Goal: Task Accomplishment & Management: Use online tool/utility

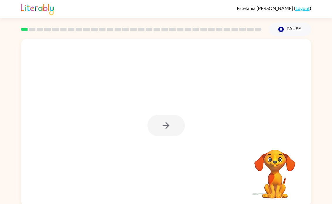
click at [174, 122] on div at bounding box center [167, 125] width 38 height 21
click at [176, 122] on button "button" at bounding box center [167, 125] width 38 height 21
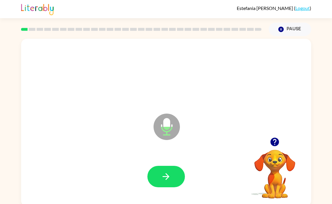
click at [165, 172] on icon "button" at bounding box center [166, 176] width 10 height 10
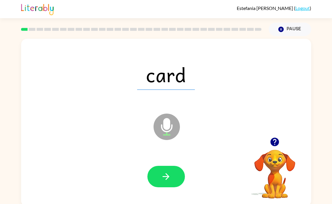
click at [169, 179] on icon "button" at bounding box center [166, 176] width 10 height 10
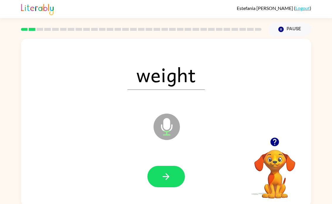
click at [162, 177] on icon "button" at bounding box center [166, 176] width 10 height 10
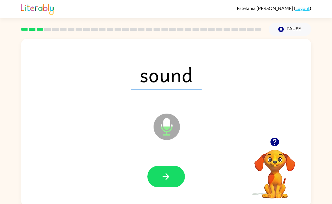
click at [172, 175] on button "button" at bounding box center [167, 176] width 38 height 21
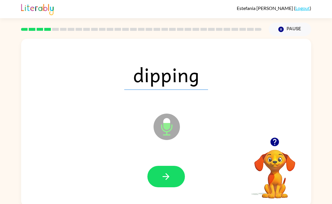
click at [163, 168] on button "button" at bounding box center [167, 176] width 38 height 21
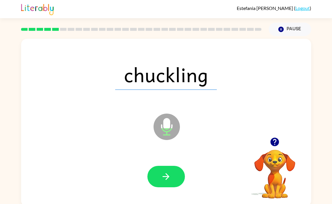
click at [168, 176] on icon "button" at bounding box center [166, 176] width 7 height 7
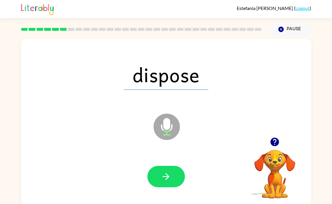
click at [165, 171] on icon "button" at bounding box center [166, 176] width 10 height 10
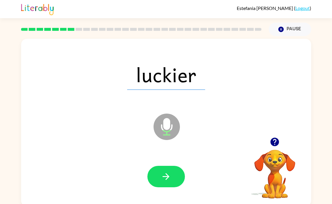
click at [174, 175] on button "button" at bounding box center [167, 176] width 38 height 21
click at [163, 123] on icon "Microphone The Microphone is here when it is your turn to talk" at bounding box center [196, 134] width 88 height 44
click at [175, 174] on button "button" at bounding box center [167, 176] width 38 height 21
click at [171, 174] on icon "button" at bounding box center [166, 176] width 10 height 10
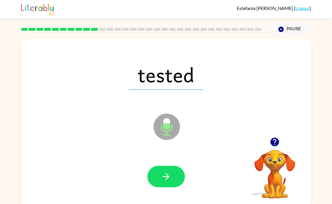
click at [166, 177] on icon "button" at bounding box center [166, 176] width 10 height 10
click at [164, 182] on button "button" at bounding box center [167, 176] width 38 height 21
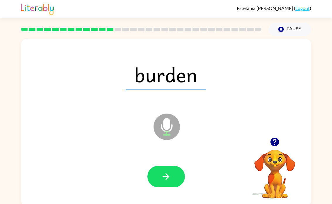
click at [165, 177] on icon "button" at bounding box center [166, 176] width 10 height 10
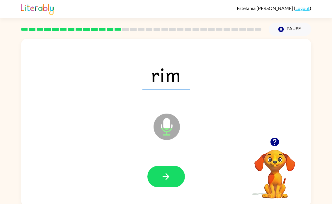
click at [160, 177] on button "button" at bounding box center [167, 176] width 38 height 21
click at [153, 177] on button "button" at bounding box center [167, 176] width 38 height 21
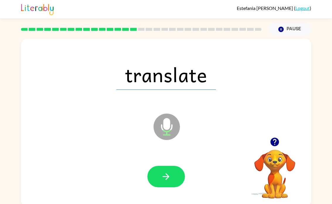
click at [174, 175] on button "button" at bounding box center [167, 176] width 38 height 21
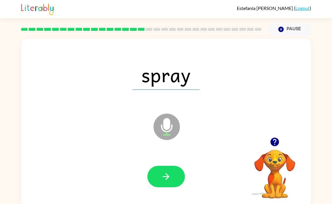
click at [169, 175] on icon "button" at bounding box center [166, 176] width 10 height 10
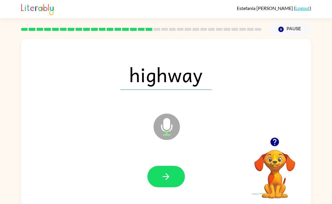
click at [163, 179] on icon "button" at bounding box center [166, 176] width 10 height 10
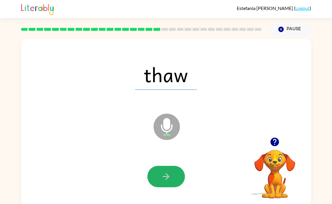
click at [162, 179] on icon "button" at bounding box center [166, 176] width 10 height 10
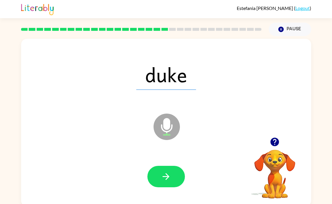
click at [164, 174] on icon "button" at bounding box center [166, 176] width 10 height 10
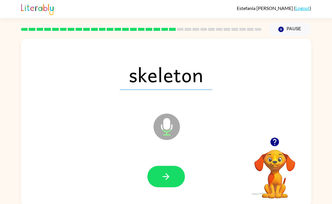
click at [167, 182] on icon "button" at bounding box center [166, 176] width 10 height 10
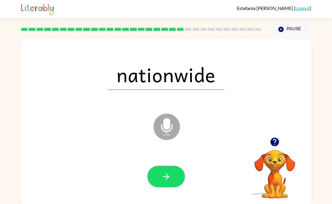
click at [172, 173] on button "button" at bounding box center [167, 176] width 38 height 21
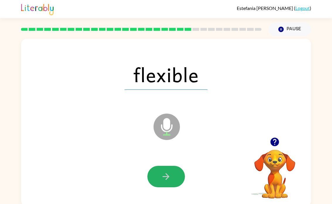
click at [170, 177] on icon "button" at bounding box center [166, 176] width 10 height 10
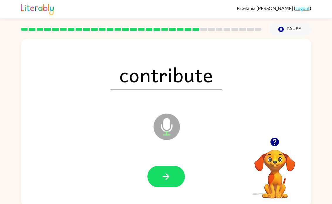
click at [167, 175] on icon "button" at bounding box center [166, 176] width 10 height 10
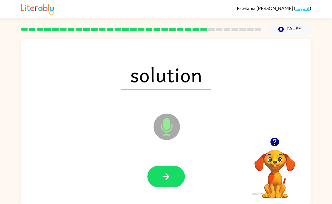
click at [162, 178] on icon "button" at bounding box center [166, 176] width 10 height 10
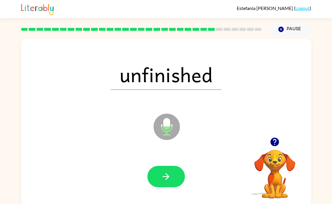
click at [155, 177] on button "button" at bounding box center [167, 176] width 38 height 21
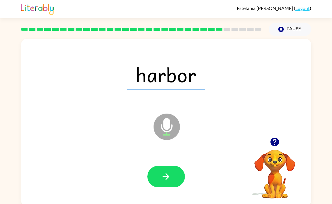
click at [166, 173] on icon "button" at bounding box center [166, 176] width 10 height 10
click at [153, 178] on button "button" at bounding box center [167, 176] width 38 height 21
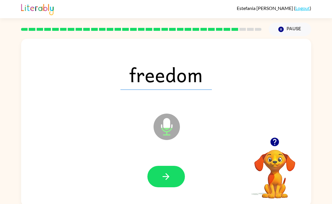
click at [154, 171] on button "button" at bounding box center [167, 176] width 38 height 21
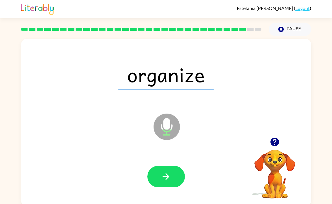
click at [168, 170] on button "button" at bounding box center [167, 176] width 38 height 21
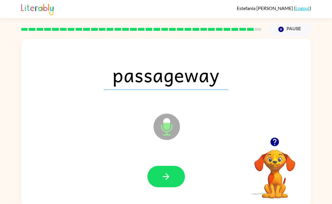
click at [174, 178] on button "button" at bounding box center [167, 176] width 38 height 21
